Goal: Book appointment/travel/reservation

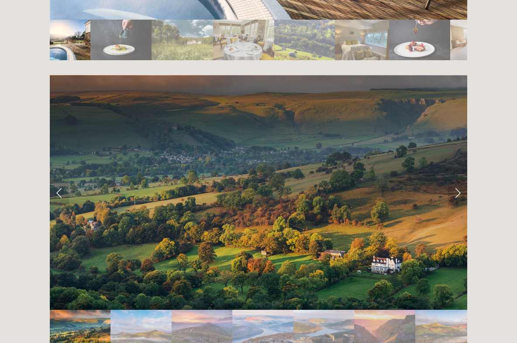
scroll to position [1685, 0]
click at [460, 188] on link "Next Slide" at bounding box center [457, 193] width 19 height 26
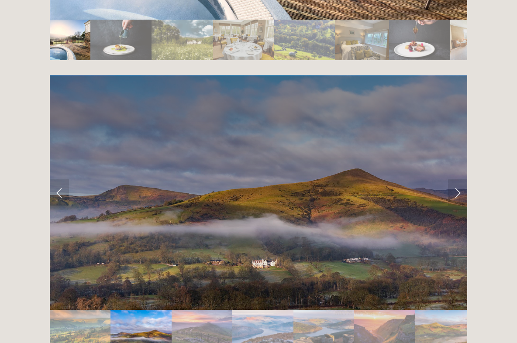
click at [460, 191] on link "Next Slide" at bounding box center [457, 193] width 19 height 26
click at [458, 186] on link "Next Slide" at bounding box center [457, 193] width 19 height 26
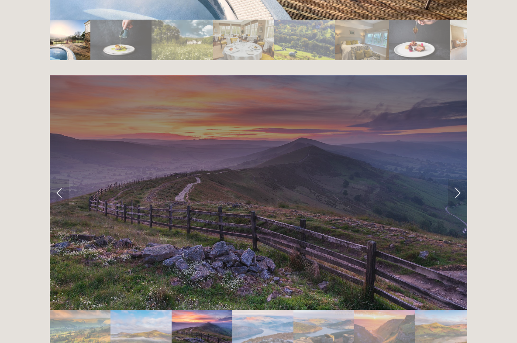
click at [462, 187] on link "Next Slide" at bounding box center [457, 193] width 19 height 26
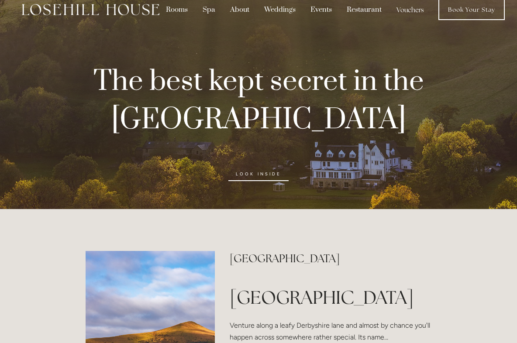
scroll to position [0, 0]
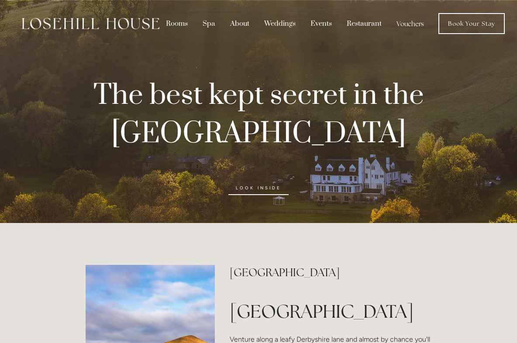
click at [178, 25] on div "Rooms" at bounding box center [176, 23] width 35 height 17
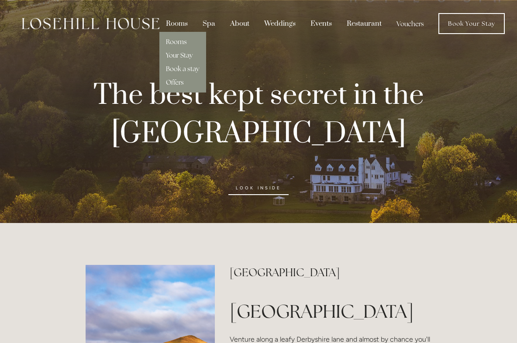
click at [182, 58] on link "Your Stay" at bounding box center [179, 55] width 27 height 8
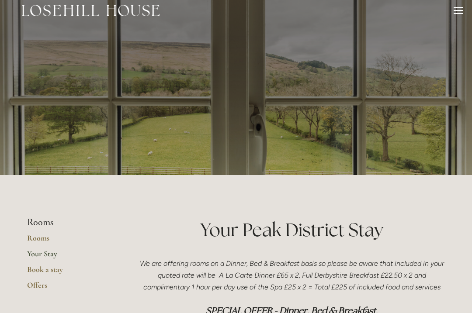
scroll to position [13, 0]
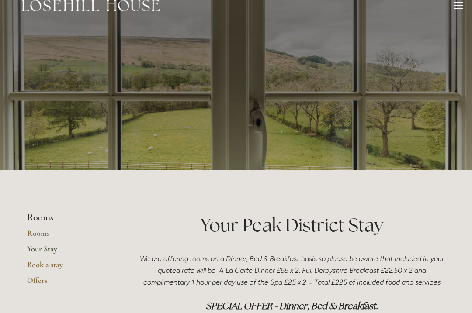
click at [37, 233] on link "Rooms" at bounding box center [68, 236] width 83 height 16
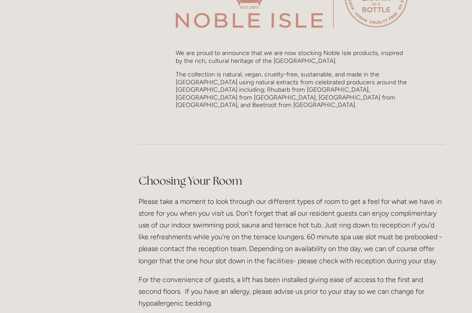
scroll to position [924, 0]
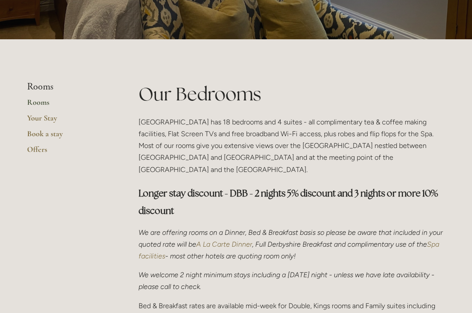
scroll to position [144, 0]
click at [38, 118] on link "Your Stay" at bounding box center [68, 121] width 83 height 16
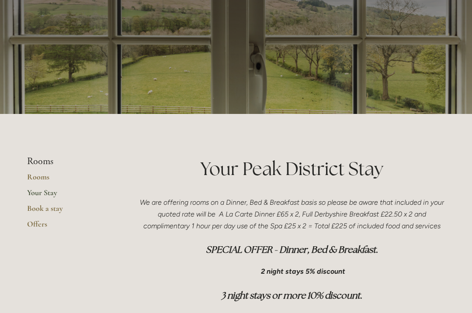
scroll to position [69, 0]
click at [40, 225] on link "Offers" at bounding box center [68, 227] width 83 height 16
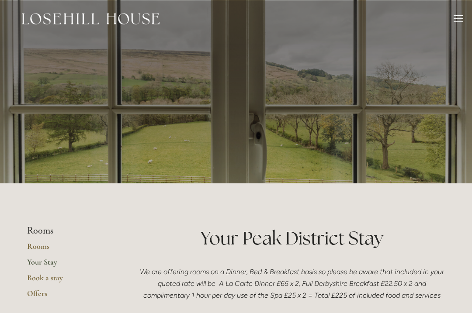
scroll to position [93, 0]
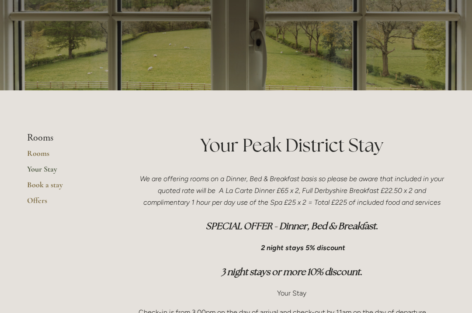
click at [48, 185] on link "Book a stay" at bounding box center [68, 188] width 83 height 16
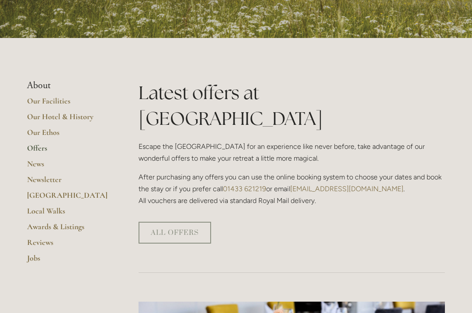
scroll to position [145, 0]
click at [41, 131] on link "Our Ethos" at bounding box center [68, 136] width 83 height 16
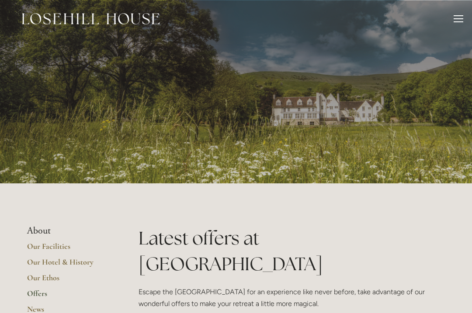
scroll to position [170, 0]
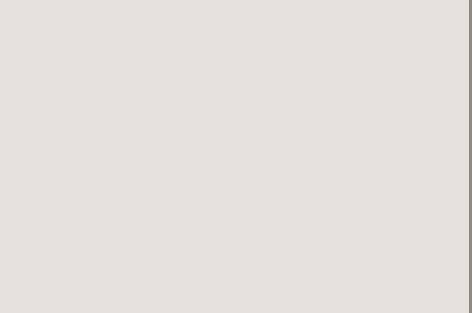
scroll to position [0, 2]
